Goal: Check status: Check status

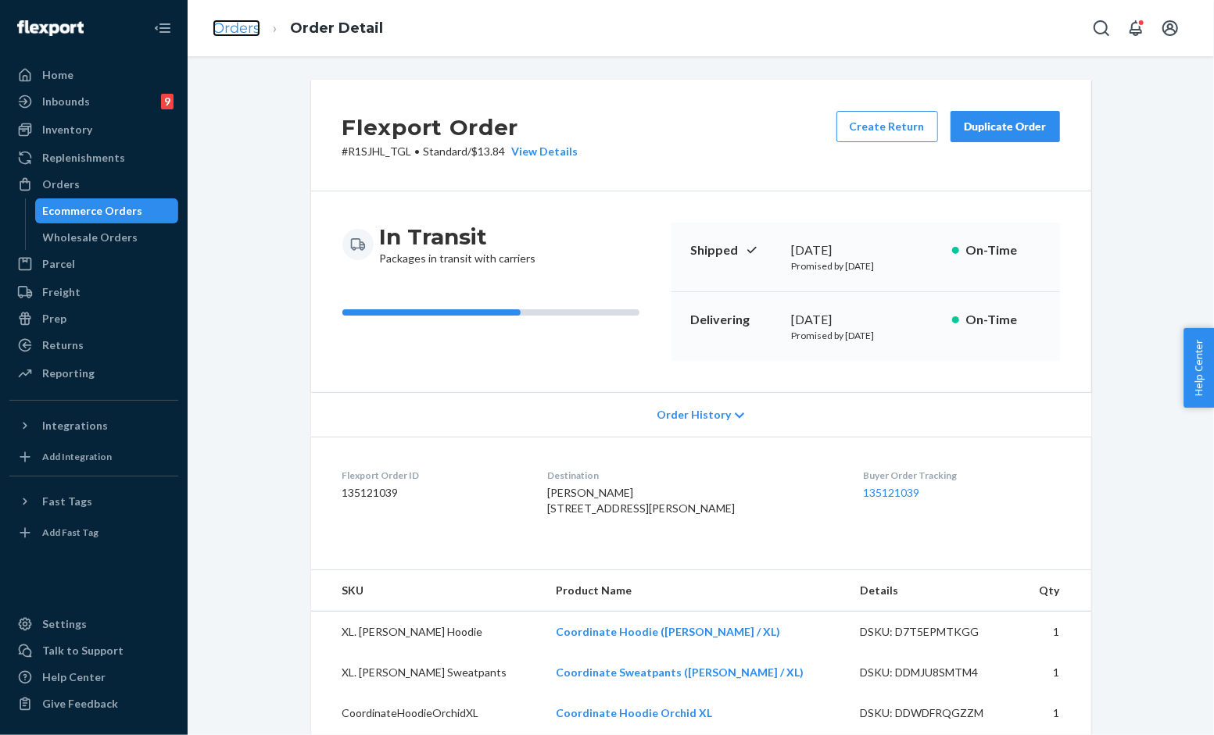
click at [256, 20] on link "Orders" at bounding box center [237, 28] width 48 height 17
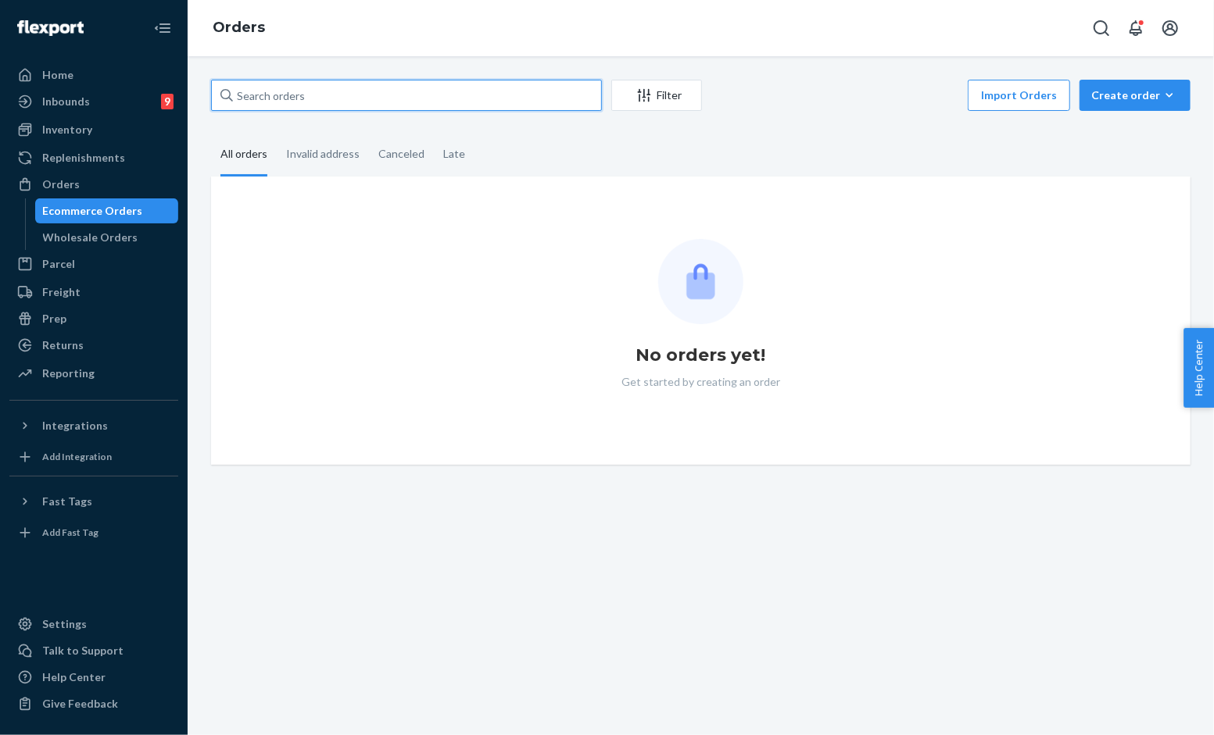
click at [342, 94] on input "text" at bounding box center [406, 95] width 391 height 31
paste input "[DATE]"
type input "[DATE]"
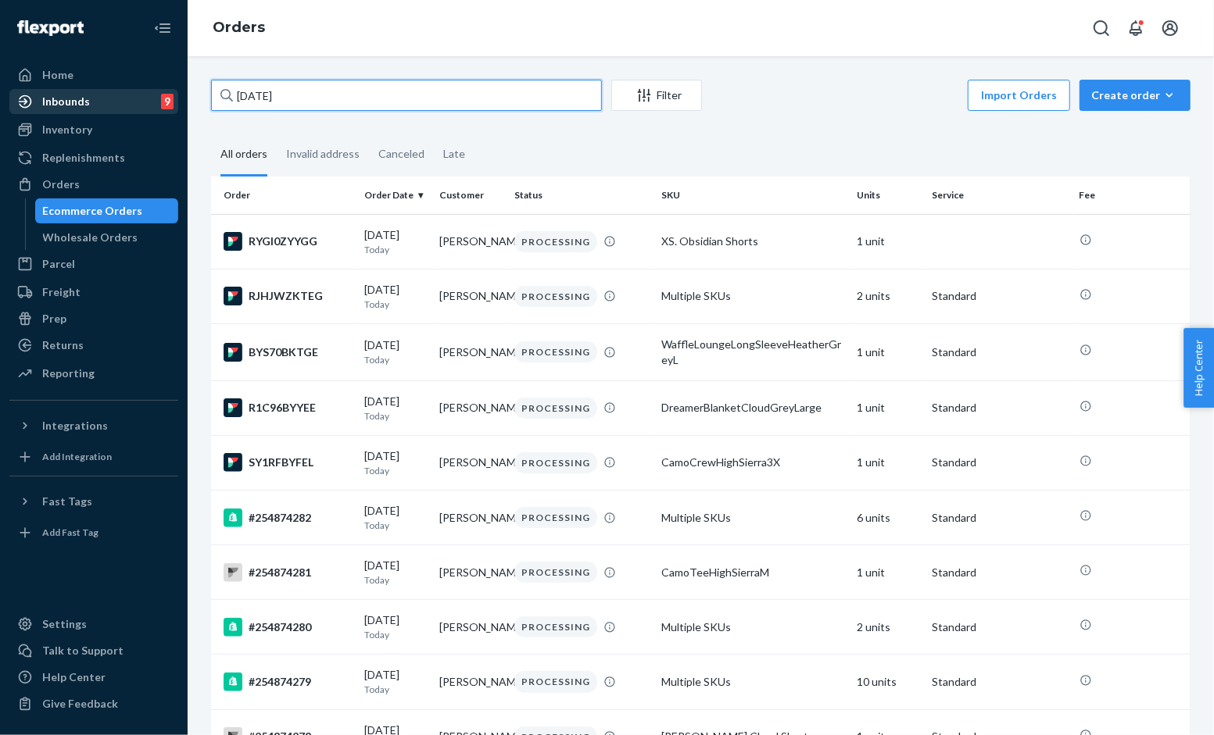
drag, startPoint x: 285, startPoint y: 99, endPoint x: 84, endPoint y: 113, distance: 202.1
click at [84, 113] on div "Home Inbounds 9 Shipping Plans Problems 9 Inventory Products Replenishments Ord…" at bounding box center [607, 367] width 1214 height 735
click at [417, 106] on input "text" at bounding box center [406, 95] width 391 height 31
paste input "254544925"
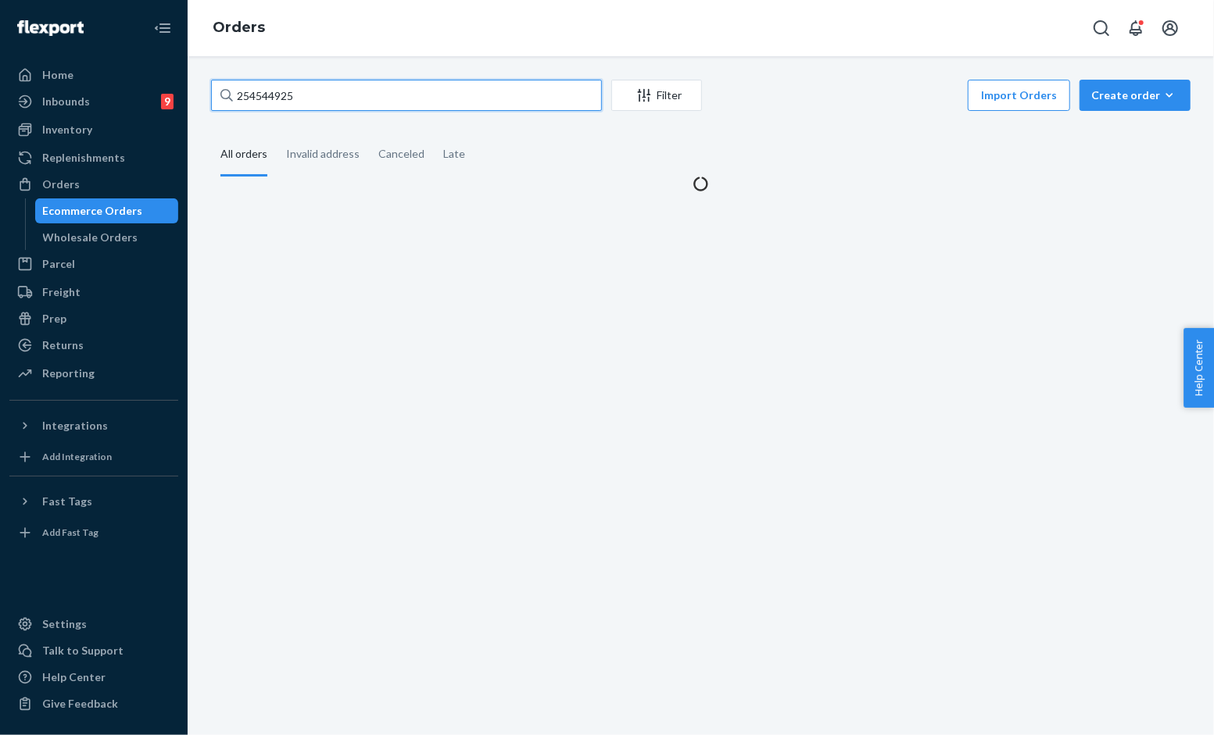
type input "254544925"
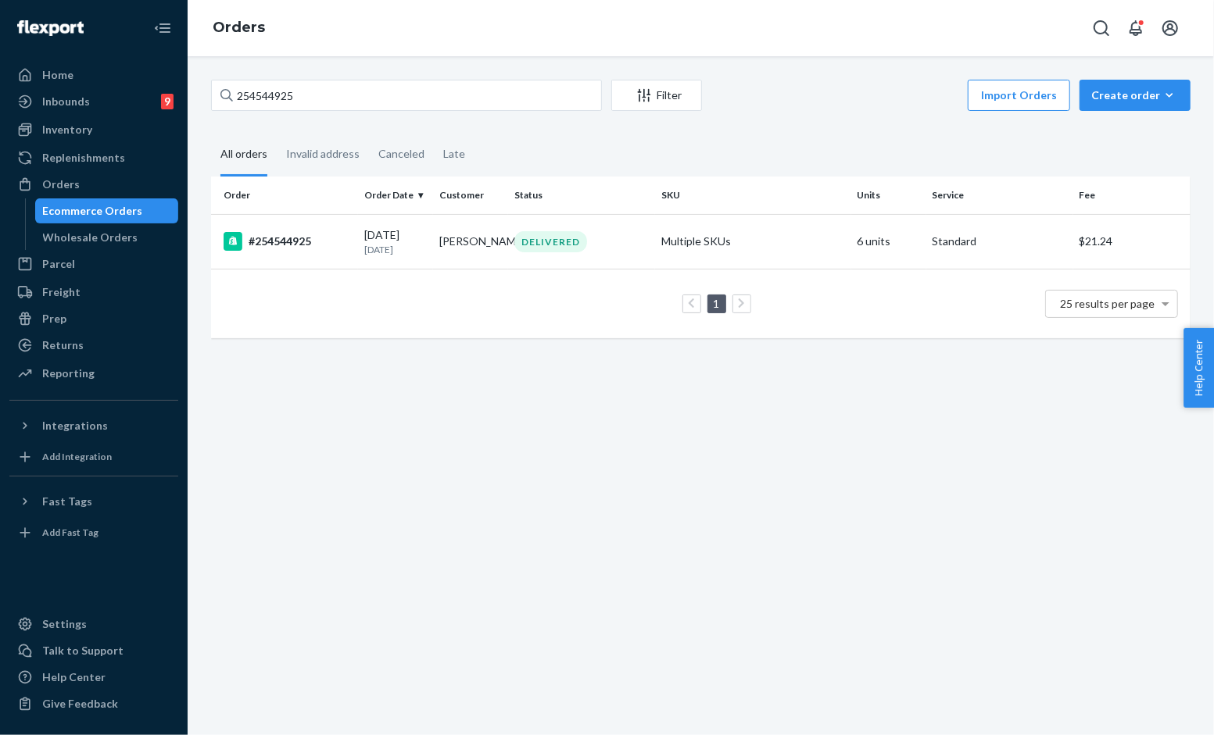
click at [685, 241] on td "Multiple SKUs" at bounding box center [753, 241] width 196 height 55
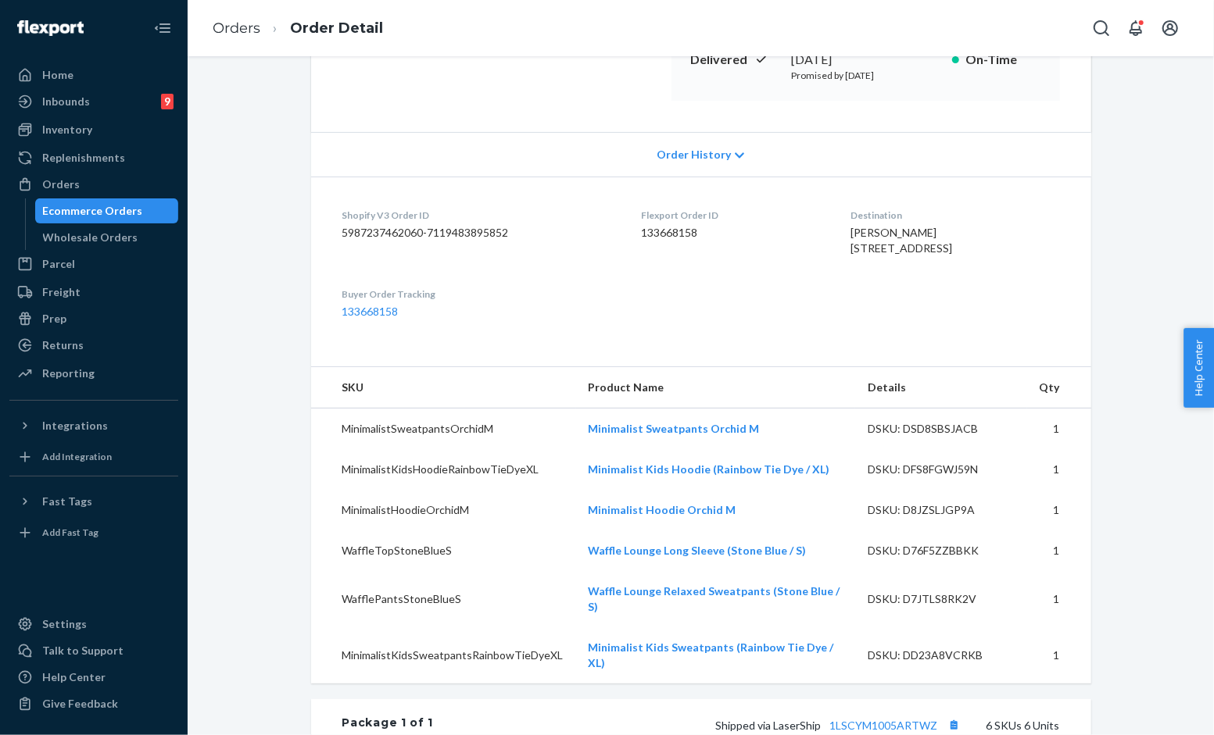
scroll to position [521, 0]
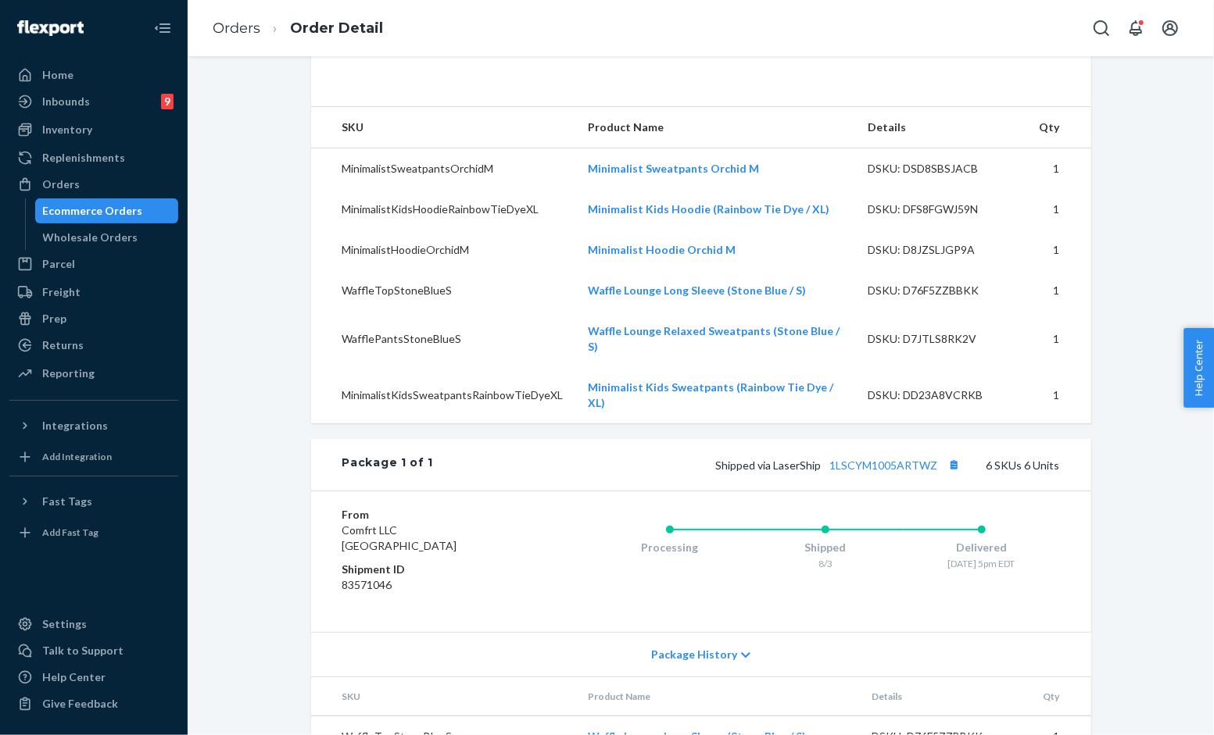
click at [1018, 462] on div "Shipped via LaserShip 1LSCYM1005ARTWZ 6 SKUs 6 Units" at bounding box center [746, 465] width 626 height 20
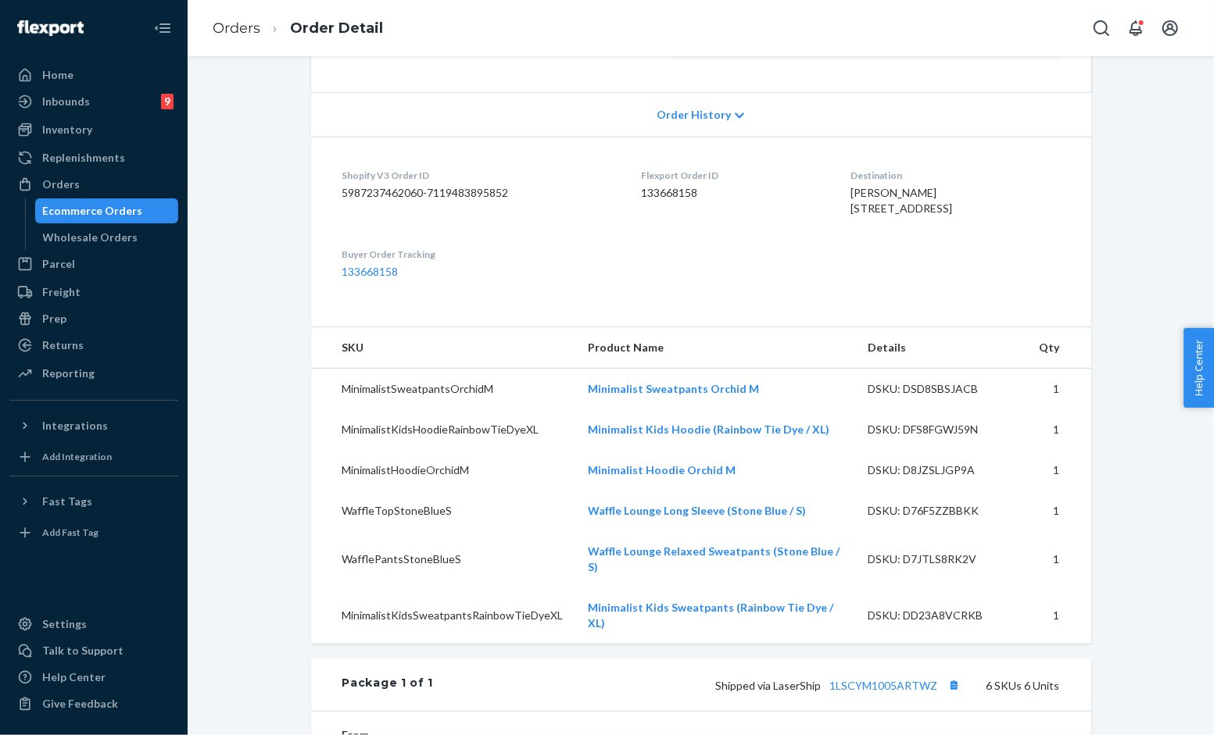
scroll to position [331, 0]
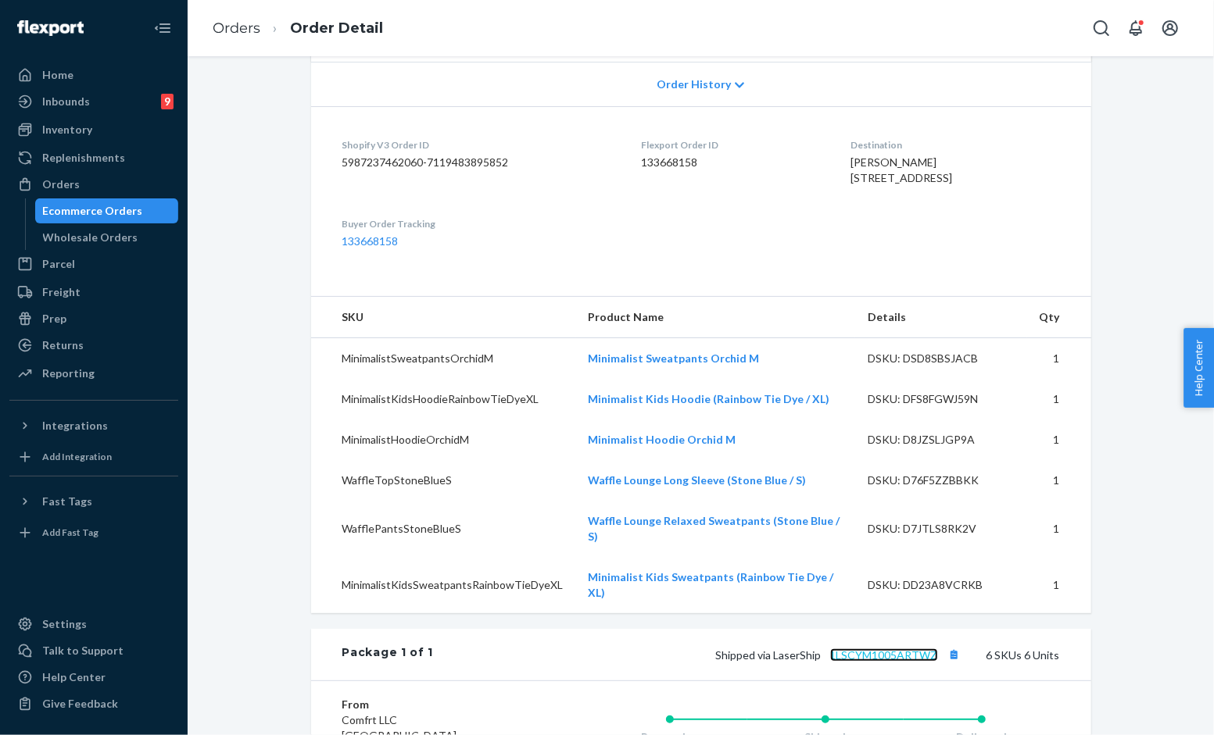
click at [864, 659] on link "1LSCYM1005ARTWZ" at bounding box center [884, 655] width 108 height 13
drag, startPoint x: 686, startPoint y: 269, endPoint x: 779, endPoint y: 331, distance: 111.6
click at [696, 269] on dl "Shopify V3 Order ID 5987237462060-7119483895852 Flexport Order ID 133668158 Des…" at bounding box center [701, 193] width 780 height 174
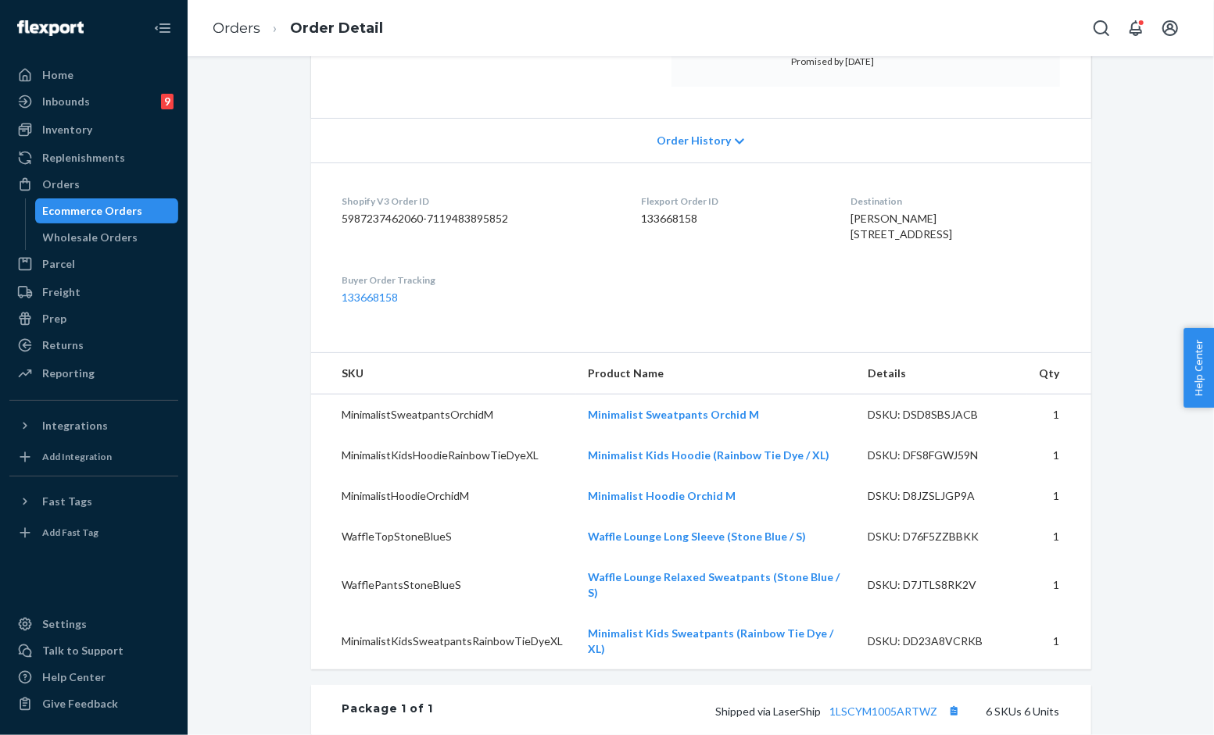
scroll to position [244, 0]
